Goal: Information Seeking & Learning: Find specific fact

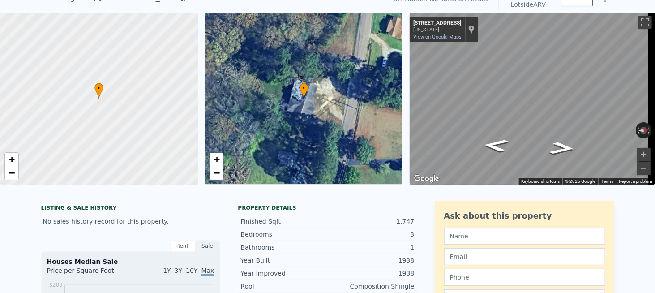
scroll to position [3, 0]
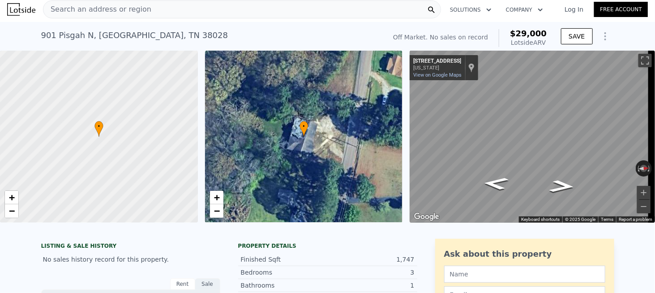
click at [139, 10] on div "Search an address or region" at bounding box center [242, 9] width 398 height 18
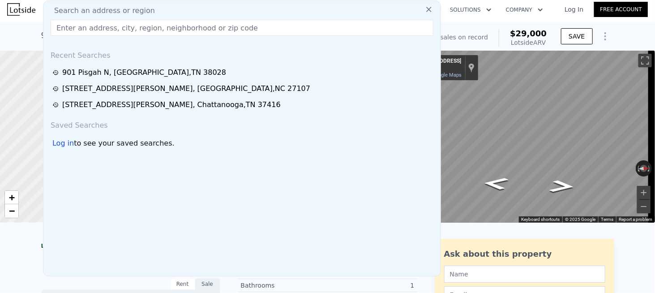
click at [107, 31] on input "text" at bounding box center [242, 28] width 383 height 16
type input "[STREET_ADDRESS]"
click at [155, 26] on input "[STREET_ADDRESS]" at bounding box center [242, 28] width 383 height 16
click at [116, 28] on input "[STREET_ADDRESS]" at bounding box center [242, 28] width 383 height 16
click at [102, 29] on input "[STREET_ADDRESS]" at bounding box center [242, 28] width 383 height 16
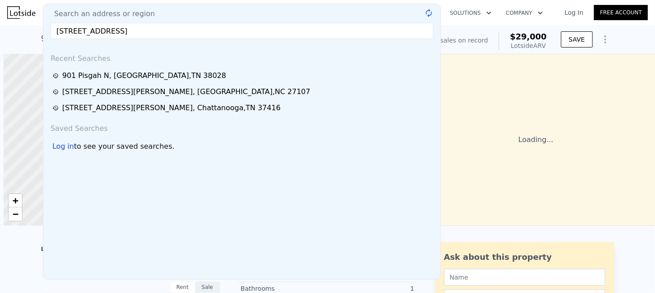
scroll to position [0, 4]
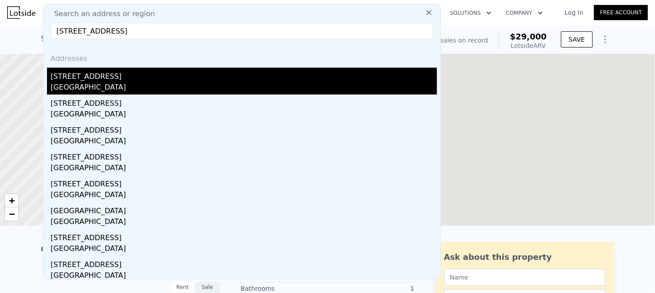
click at [78, 82] on div "[GEOGRAPHIC_DATA]" at bounding box center [244, 88] width 387 height 13
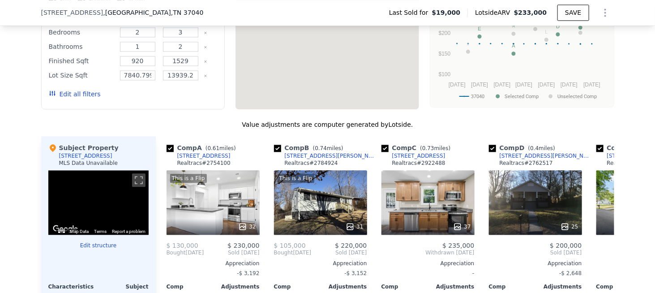
scroll to position [1071, 0]
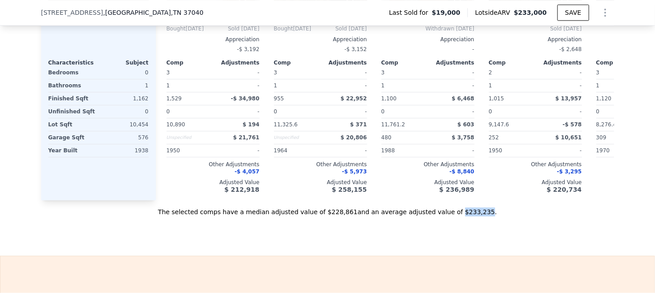
drag, startPoint x: 439, startPoint y: 208, endPoint x: 461, endPoint y: 208, distance: 21.5
click at [461, 208] on div "The selected comps have a median adjusted value of $228,861 and an average adju…" at bounding box center [327, 208] width 573 height 16
copy div "$233,235"
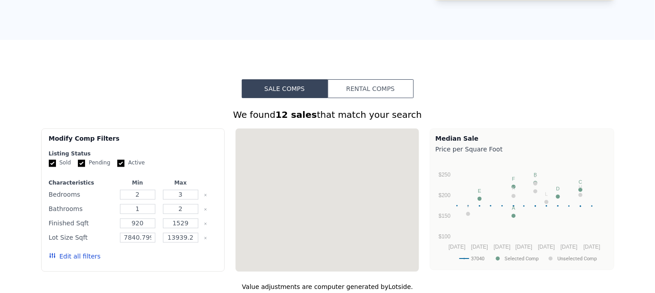
scroll to position [0, 0]
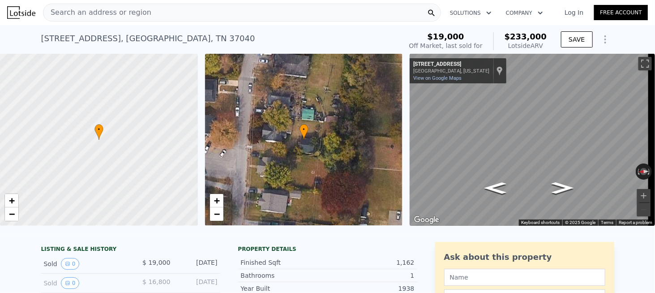
click at [110, 13] on span "Search an address or region" at bounding box center [97, 12] width 108 height 11
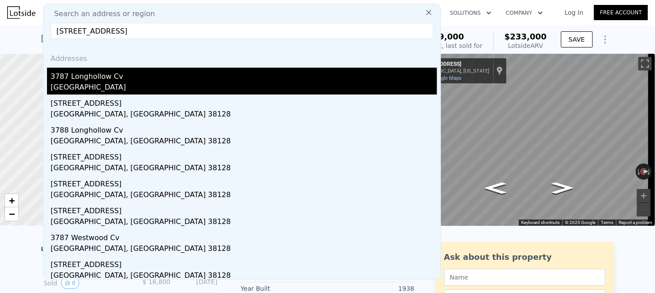
type input "[STREET_ADDRESS]"
click at [94, 82] on div "[GEOGRAPHIC_DATA]" at bounding box center [244, 88] width 387 height 13
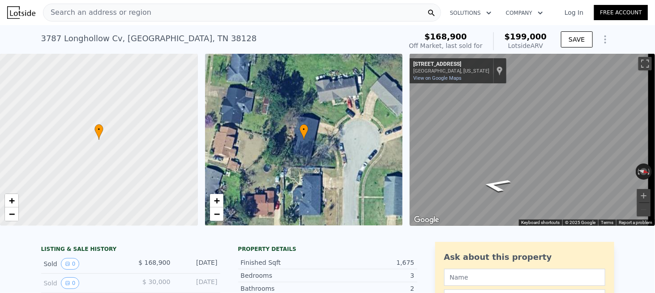
click at [122, 11] on span "Search an address or region" at bounding box center [97, 12] width 108 height 11
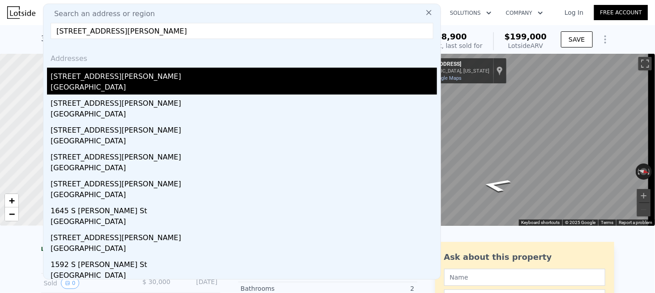
type input "[STREET_ADDRESS][PERSON_NAME]"
click at [91, 79] on div "[STREET_ADDRESS][PERSON_NAME]" at bounding box center [244, 75] width 387 height 14
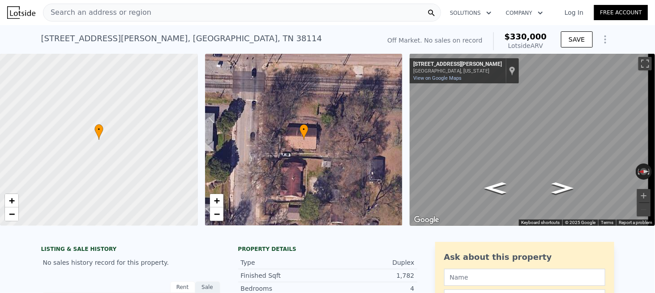
click at [193, 18] on div "Search an address or region" at bounding box center [242, 13] width 398 height 18
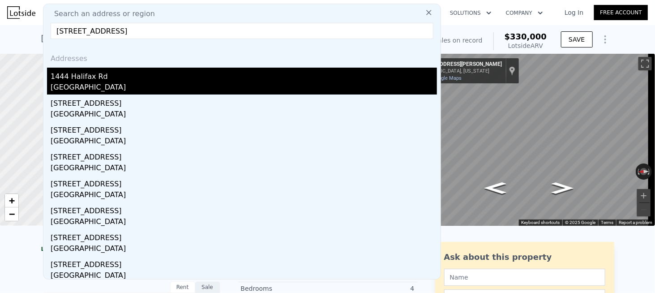
type input "[STREET_ADDRESS]"
click at [95, 78] on div "1444 Halifax Rd" at bounding box center [244, 75] width 387 height 14
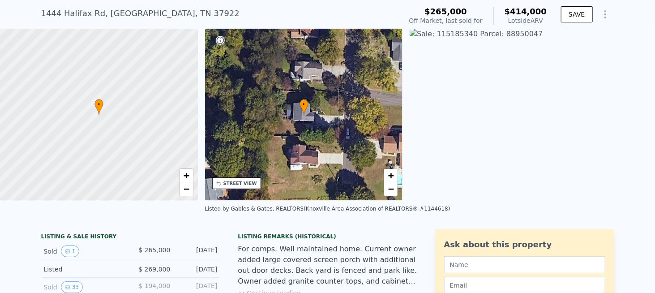
scroll to position [3, 0]
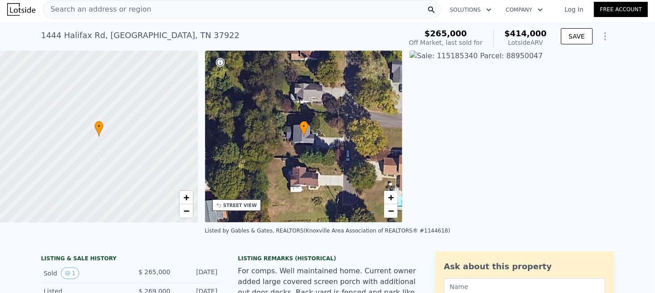
click at [131, 9] on span "Search an address or region" at bounding box center [97, 9] width 108 height 11
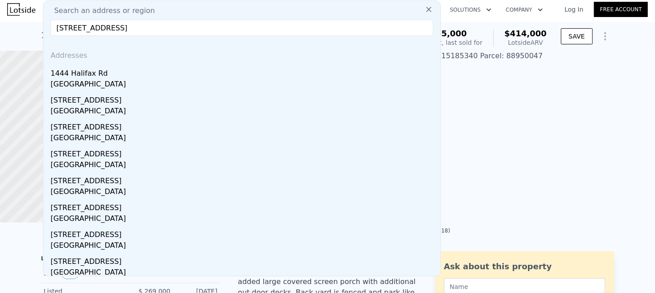
type input "[STREET_ADDRESS]"
click at [425, 8] on icon at bounding box center [429, 9] width 9 height 9
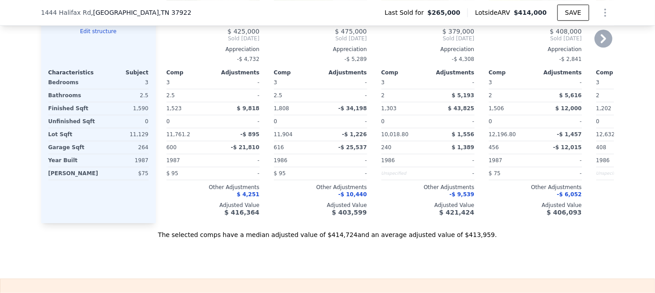
scroll to position [1075, 0]
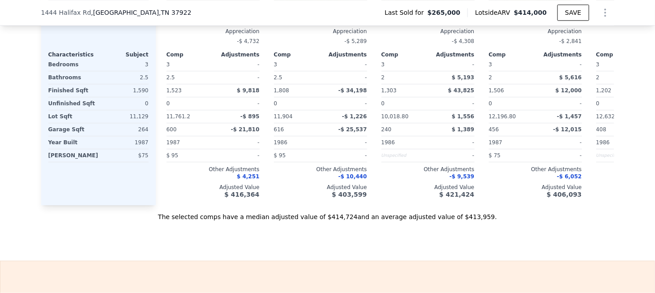
click at [454, 221] on div "The selected comps have a median adjusted value of $414,724 and an average adju…" at bounding box center [327, 213] width 573 height 16
drag, startPoint x: 443, startPoint y: 228, endPoint x: 461, endPoint y: 230, distance: 17.6
click at [461, 221] on div "The selected comps have a median adjusted value of $414,724 and an average adju…" at bounding box center [327, 213] width 573 height 16
copy div "413,959"
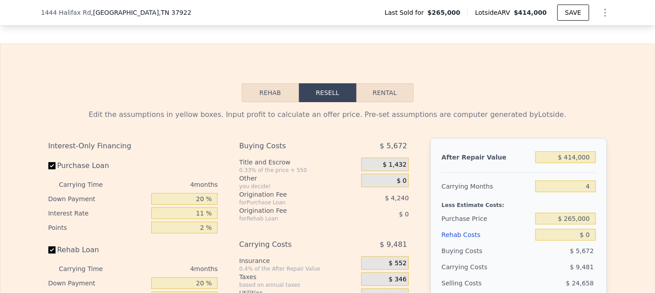
scroll to position [1209, 0]
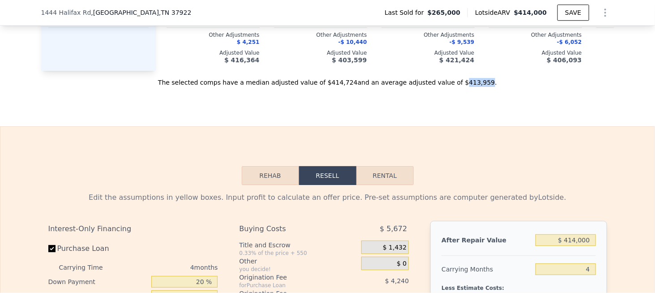
copy div "413,959"
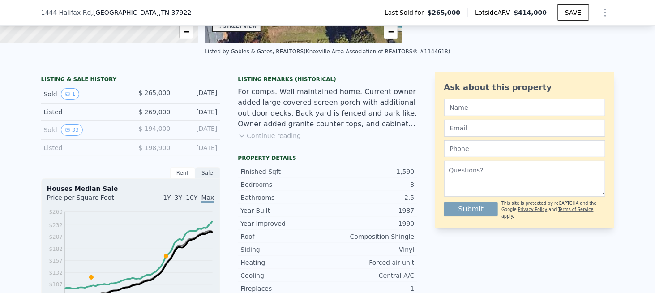
scroll to position [3, 0]
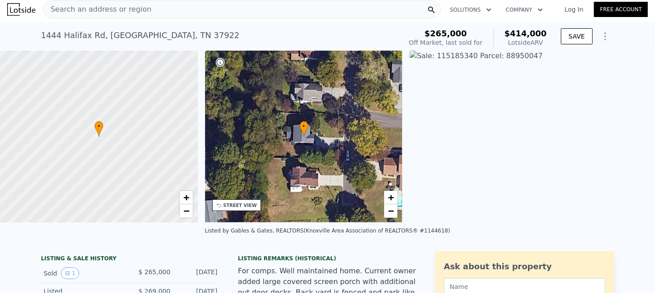
click at [116, 25] on div "[STREET_ADDRESS] Sold [DATE] for $265k (~ARV $414k ) $265,000 Off Market, last …" at bounding box center [327, 36] width 573 height 29
click at [120, 18] on div "Search an address or region Solutions Company Open main menu Log In Free Account" at bounding box center [327, 9] width 641 height 21
click at [120, 17] on div "Search an address or region" at bounding box center [97, 9] width 108 height 17
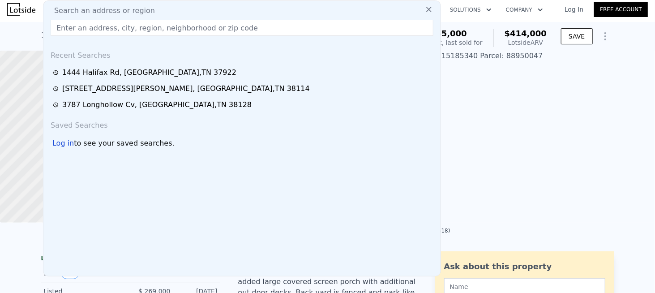
click at [119, 14] on span "Search an address or region" at bounding box center [101, 10] width 108 height 11
click at [103, 25] on input "text" at bounding box center [242, 28] width 383 height 16
paste input "[STREET_ADDRESS]"
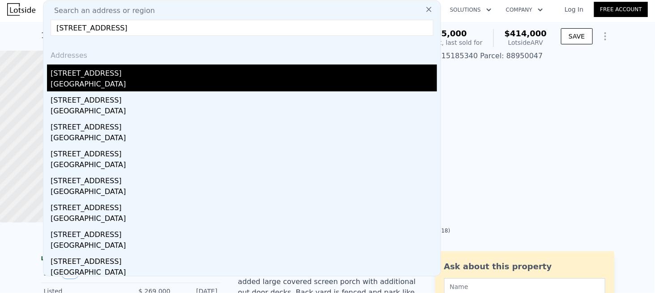
type input "[STREET_ADDRESS]"
click at [93, 80] on div "[GEOGRAPHIC_DATA]" at bounding box center [244, 85] width 387 height 13
